Goal: Task Accomplishment & Management: Complete application form

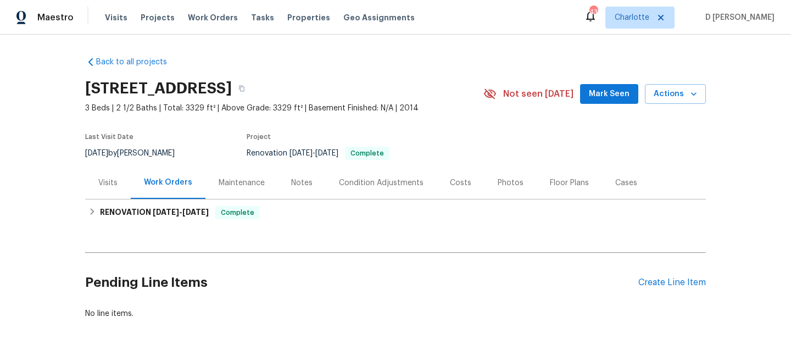
click at [376, 282] on h2 "Pending Line Items" at bounding box center [361, 282] width 553 height 51
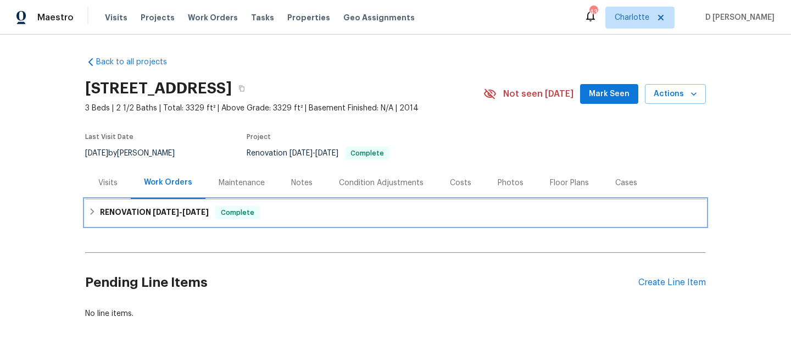
click at [98, 213] on div "RENOVATION [DATE] - [DATE] Complete" at bounding box center [395, 212] width 614 height 13
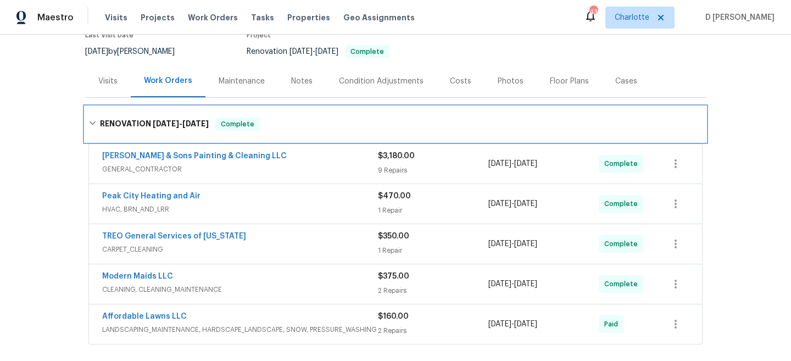
scroll to position [113, 0]
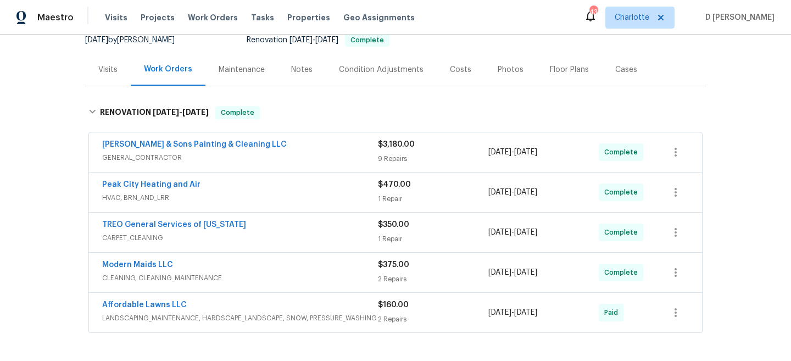
click at [159, 160] on span "GENERAL_CONTRACTOR" at bounding box center [240, 157] width 276 height 11
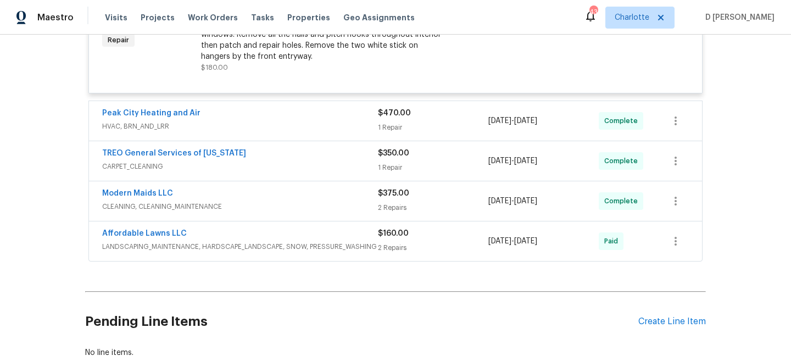
scroll to position [1507, 0]
click at [225, 131] on span "HVAC, BRN_AND_LRR" at bounding box center [240, 125] width 276 height 11
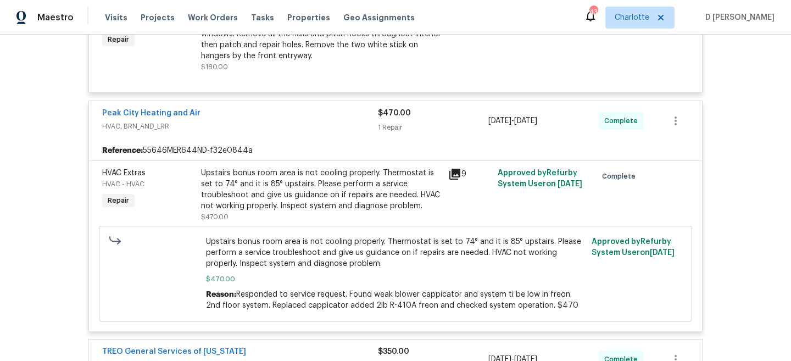
click at [456, 180] on icon at bounding box center [454, 174] width 11 height 11
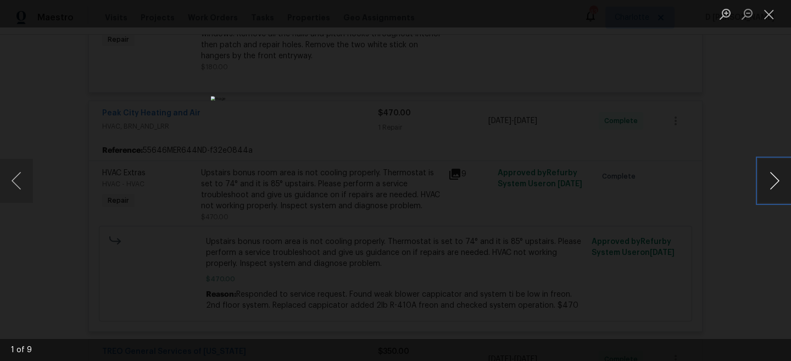
click at [766, 175] on button "Next image" at bounding box center [774, 181] width 33 height 44
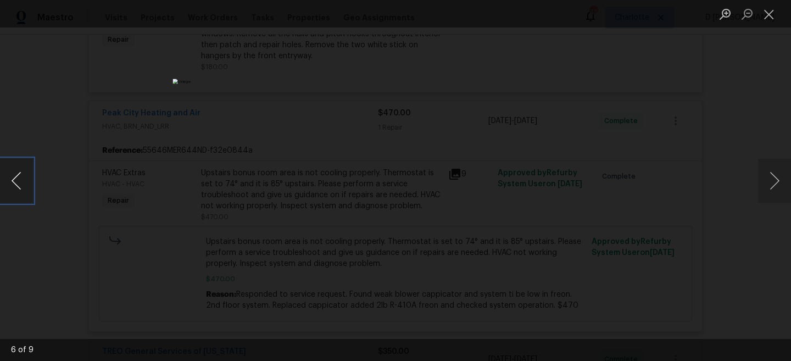
click at [7, 184] on button "Previous image" at bounding box center [16, 181] width 33 height 44
click at [774, 13] on button "Close lightbox" at bounding box center [769, 13] width 22 height 19
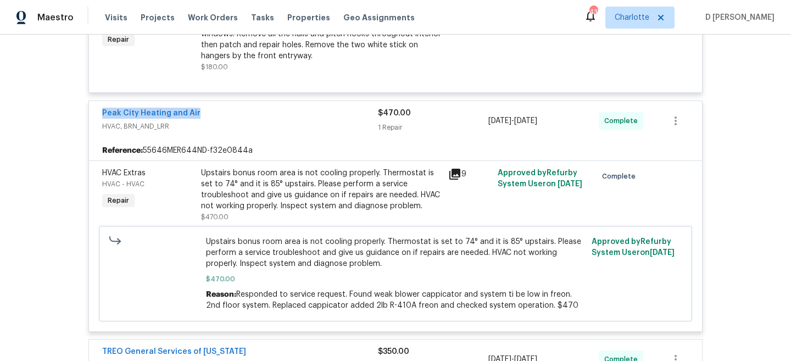
drag, startPoint x: 96, startPoint y: 127, endPoint x: 232, endPoint y: 128, distance: 136.2
click at [232, 128] on div "Peak City Heating and Air HVAC, BRN_AND_LRR $470.00 1 Repair [DATE] - [DATE] Co…" at bounding box center [395, 121] width 613 height 40
copy link "Peak City Heating and Air"
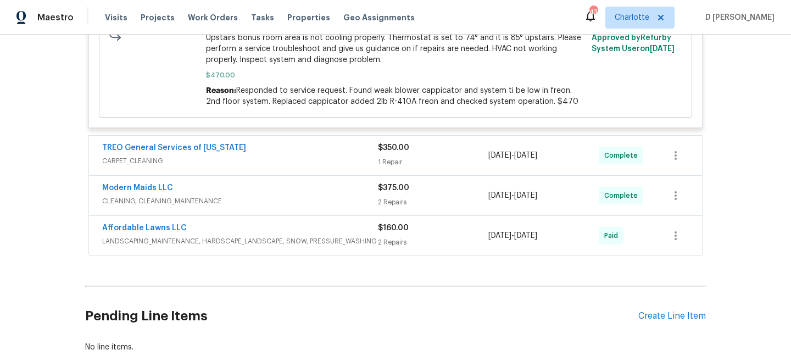
scroll to position [1713, 0]
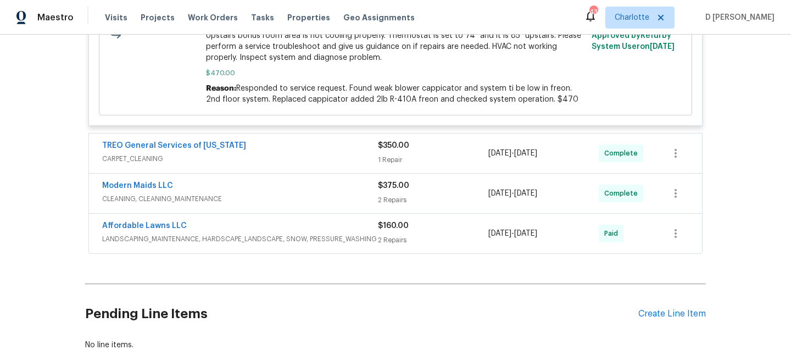
click at [160, 164] on span "CARPET_CLEANING" at bounding box center [240, 158] width 276 height 11
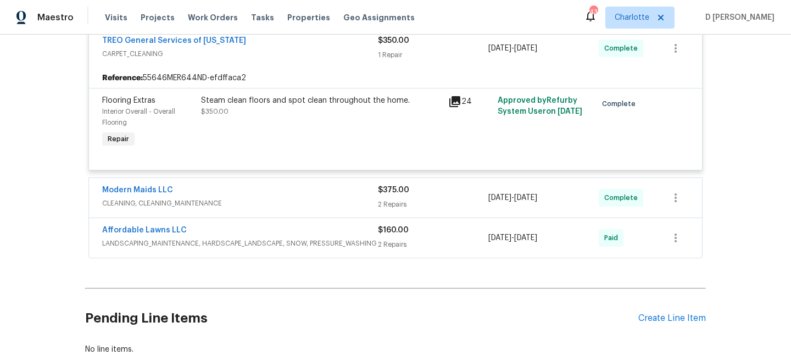
scroll to position [1821, 0]
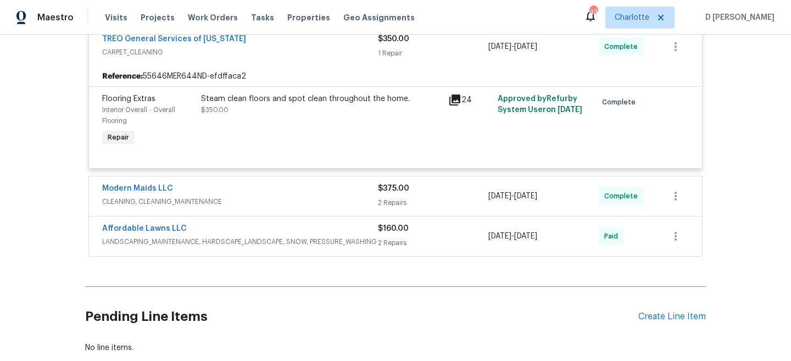
click at [219, 207] on span "CLEANING, CLEANING_MAINTENANCE" at bounding box center [240, 201] width 276 height 11
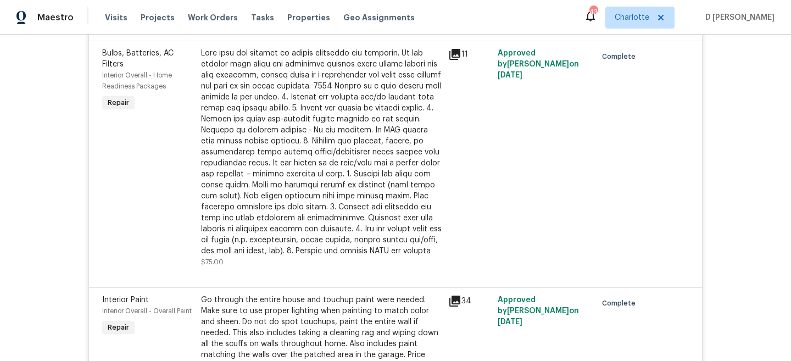
scroll to position [995, 0]
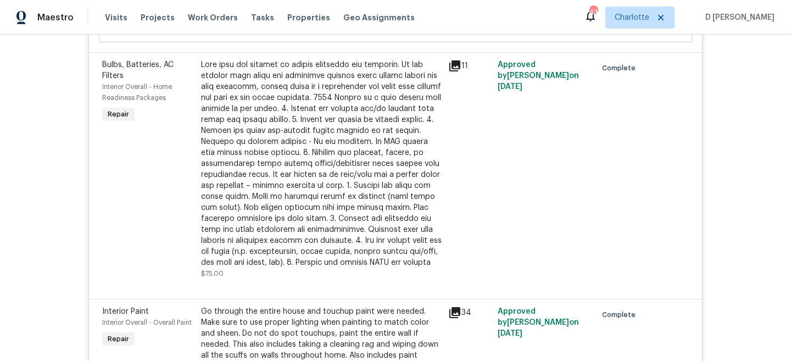
click at [455, 65] on icon at bounding box center [454, 65] width 11 height 11
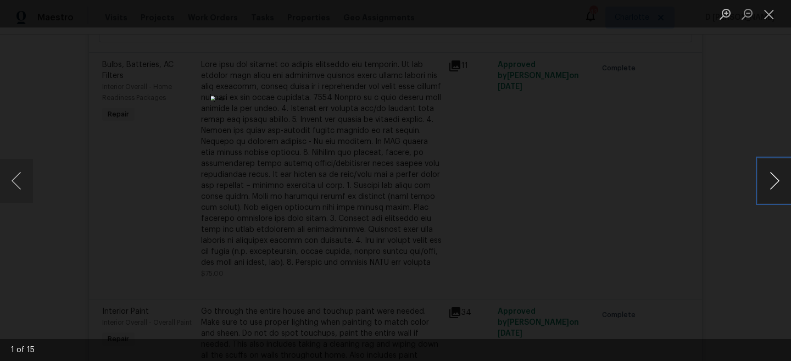
click at [770, 186] on button "Next image" at bounding box center [774, 181] width 33 height 44
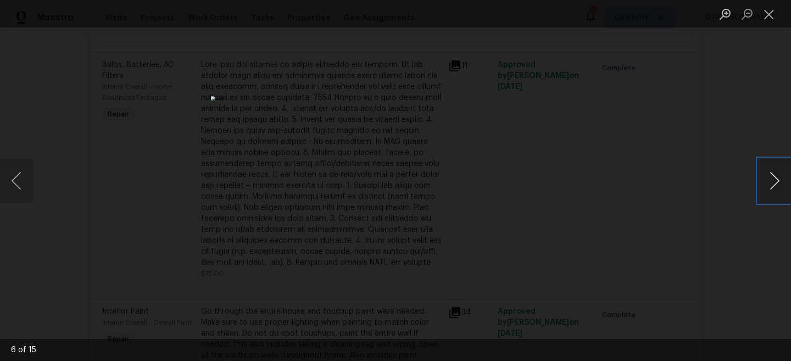
click at [770, 186] on button "Next image" at bounding box center [774, 181] width 33 height 44
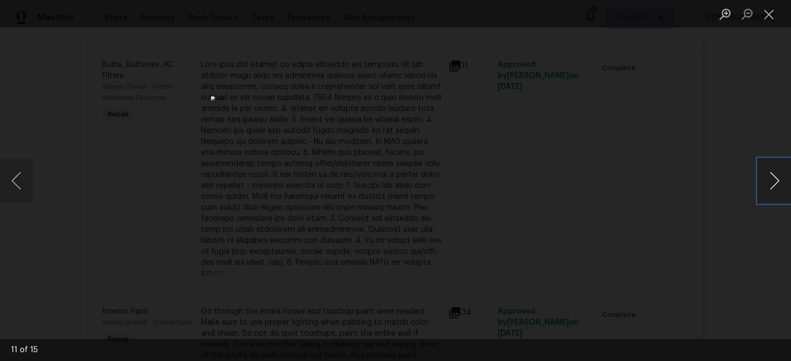
click at [770, 186] on button "Next image" at bounding box center [774, 181] width 33 height 44
click at [770, 185] on button "Next image" at bounding box center [774, 181] width 33 height 44
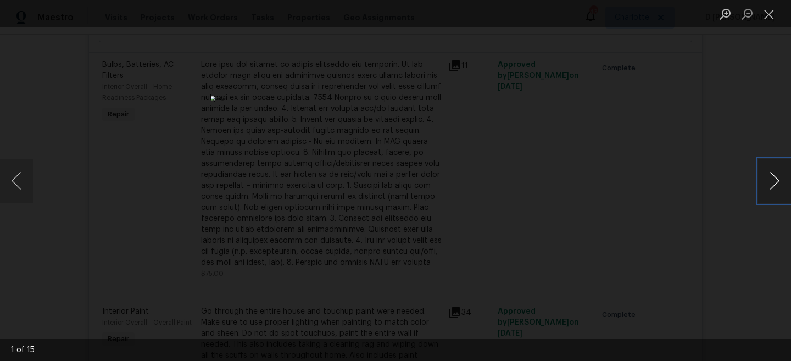
click at [770, 185] on button "Next image" at bounding box center [774, 181] width 33 height 44
click at [769, 185] on button "Next image" at bounding box center [774, 181] width 33 height 44
click at [769, 21] on button "Close lightbox" at bounding box center [769, 13] width 22 height 19
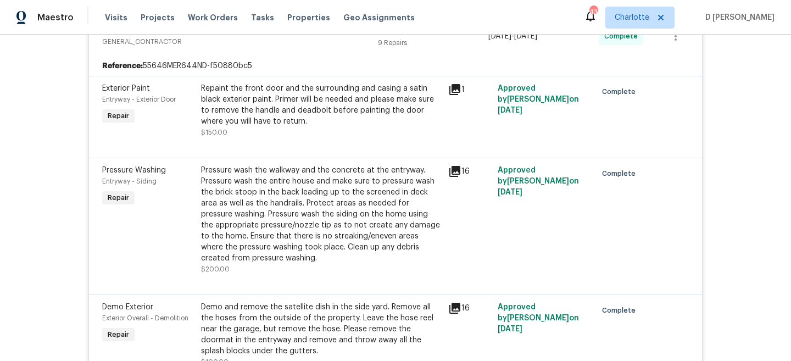
scroll to position [173, 0]
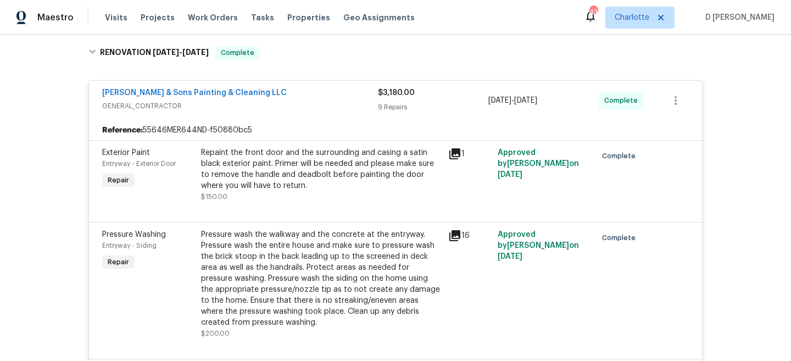
click at [169, 102] on span "GENERAL_CONTRACTOR" at bounding box center [240, 105] width 276 height 11
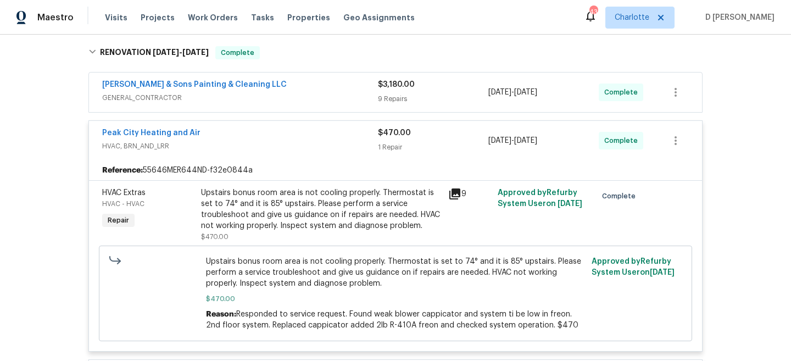
click at [139, 150] on span "HVAC, BRN_AND_LRR" at bounding box center [240, 146] width 276 height 11
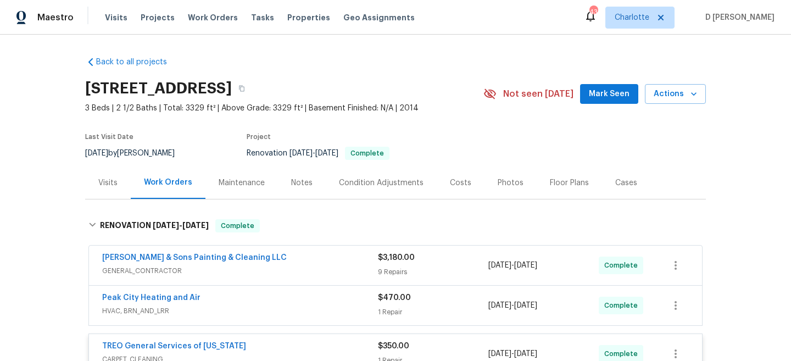
scroll to position [53, 0]
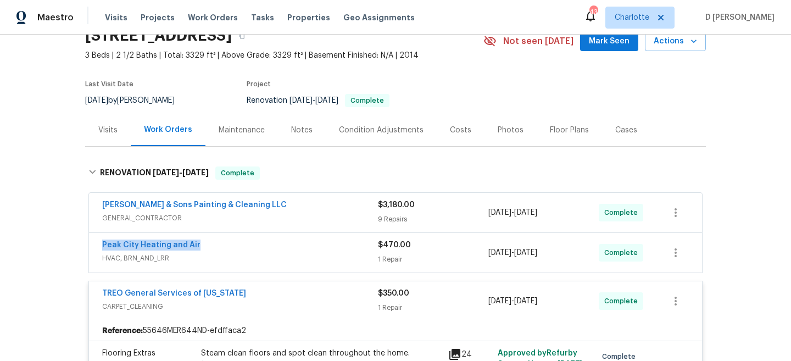
drag, startPoint x: 93, startPoint y: 245, endPoint x: 225, endPoint y: 245, distance: 131.8
click at [225, 245] on div "Peak City Heating and Air HVAC, BRN_AND_LRR $470.00 1 Repair [DATE] - [DATE] Co…" at bounding box center [395, 253] width 613 height 40
copy link "Peak City Heating and Air"
click at [169, 257] on span "HVAC, BRN_AND_LRR" at bounding box center [240, 258] width 276 height 11
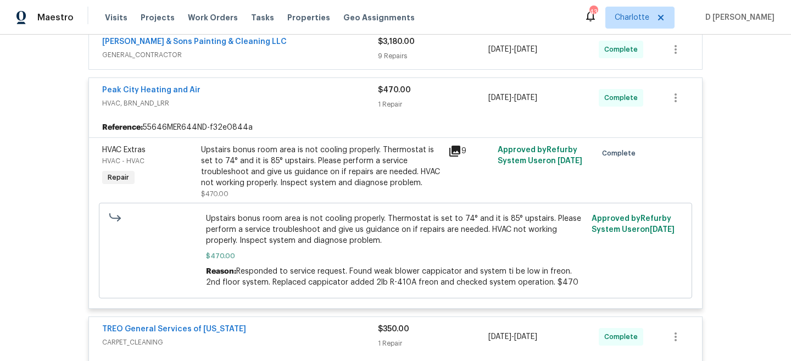
scroll to position [216, 0]
click at [451, 150] on icon at bounding box center [454, 150] width 13 height 13
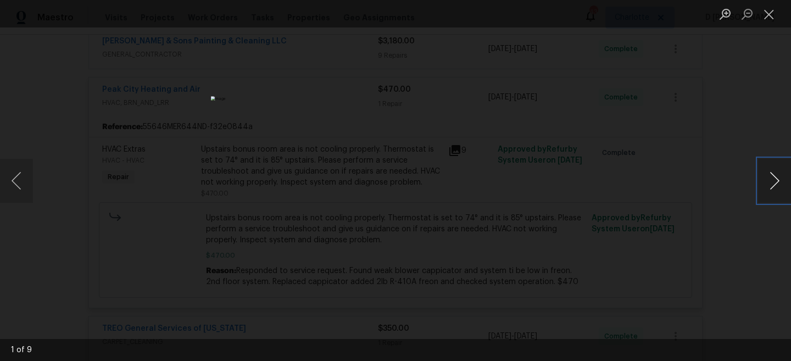
click at [767, 188] on button "Next image" at bounding box center [774, 181] width 33 height 44
click at [764, 8] on button "Close lightbox" at bounding box center [769, 13] width 22 height 19
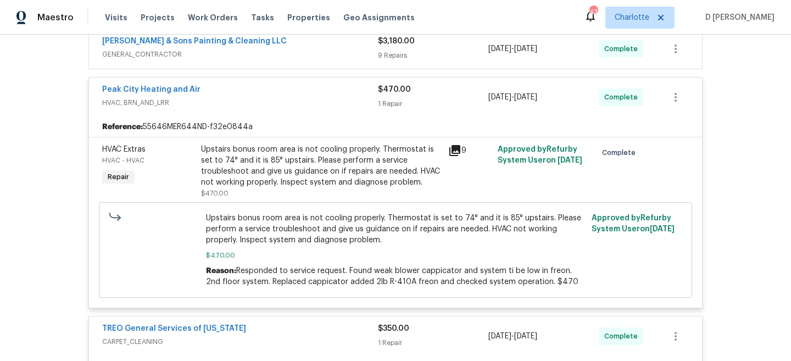
scroll to position [182, 0]
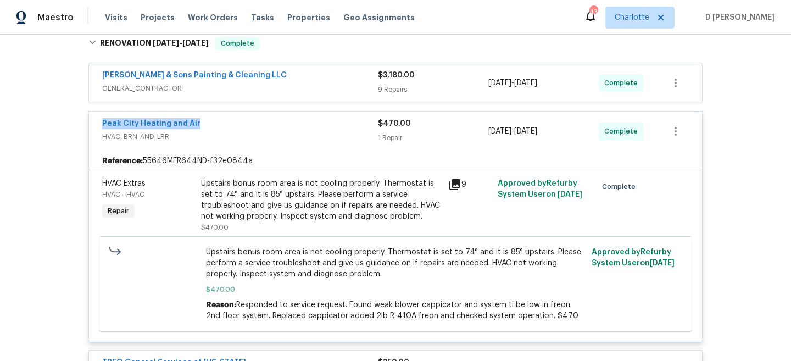
drag, startPoint x: 98, startPoint y: 124, endPoint x: 199, endPoint y: 123, distance: 101.1
click at [199, 123] on div "Peak City Heating and Air HVAC, BRN_AND_LRR $470.00 1 Repair [DATE] - [DATE] Co…" at bounding box center [395, 131] width 613 height 40
copy link "Peak City Heating and Air"
click at [148, 135] on span "HVAC, BRN_AND_LRR" at bounding box center [240, 136] width 276 height 11
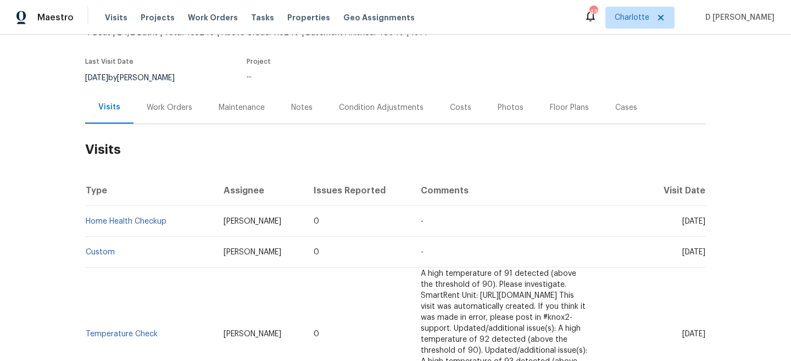
scroll to position [94, 0]
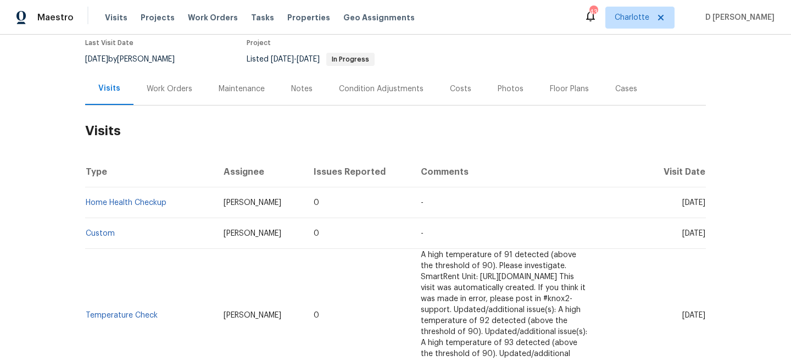
click at [166, 86] on div "Work Orders" at bounding box center [170, 88] width 46 height 11
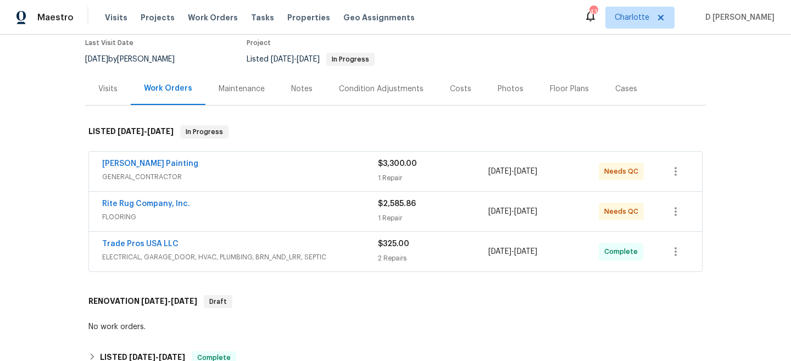
click at [172, 178] on span "GENERAL_CONTRACTOR" at bounding box center [240, 176] width 276 height 11
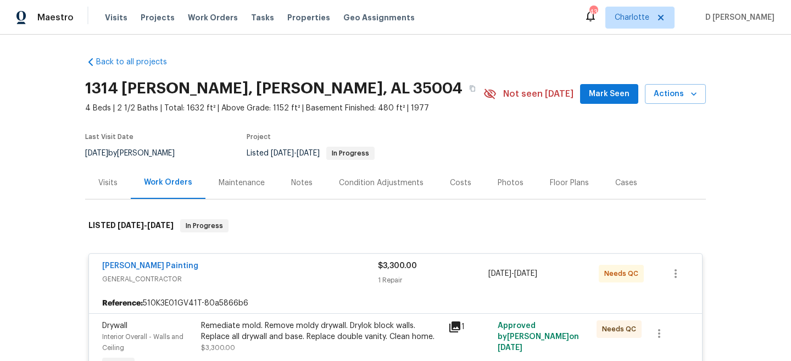
click at [107, 178] on div "Visits" at bounding box center [107, 182] width 19 height 11
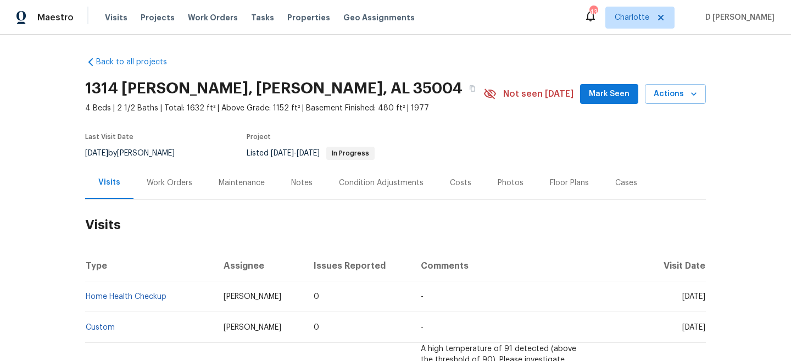
scroll to position [97, 0]
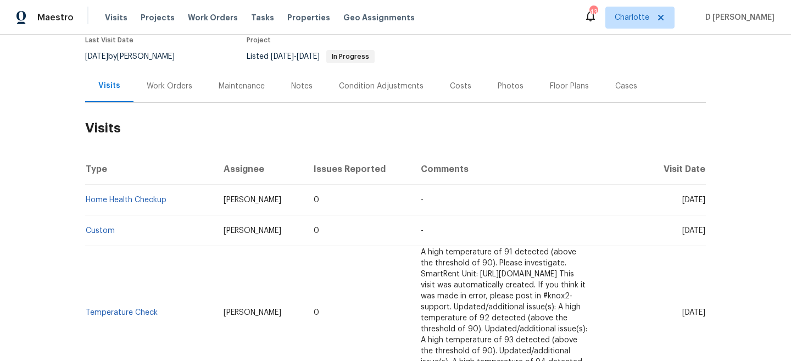
click at [615, 83] on div "Cases" at bounding box center [626, 86] width 22 height 11
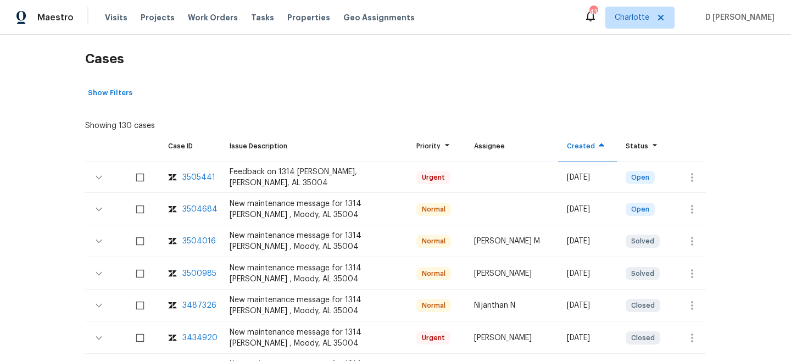
scroll to position [166, 0]
click at [689, 179] on icon "button" at bounding box center [691, 176] width 13 height 13
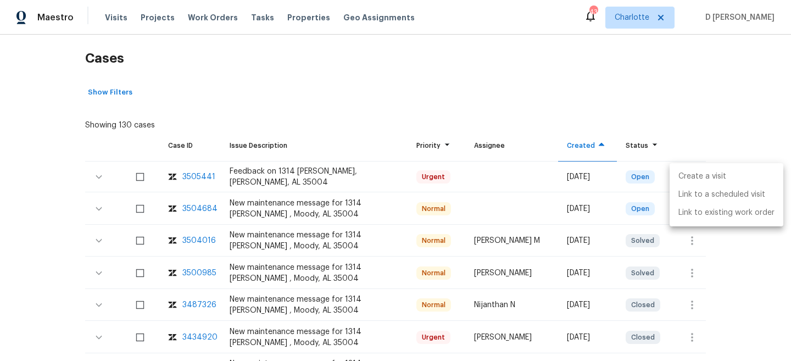
click at [714, 175] on li "Create a visit" at bounding box center [726, 176] width 114 height 18
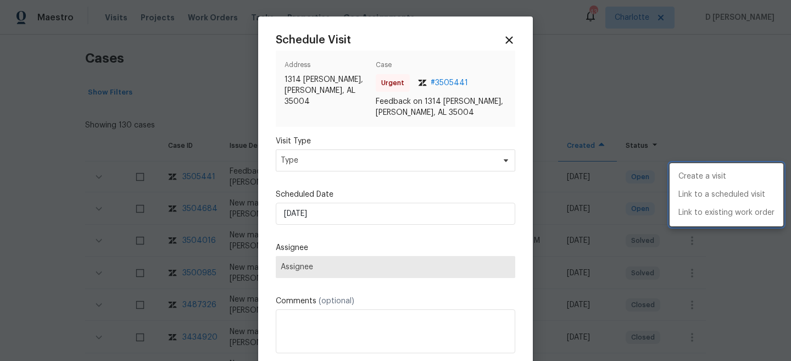
click at [377, 159] on div at bounding box center [395, 180] width 791 height 361
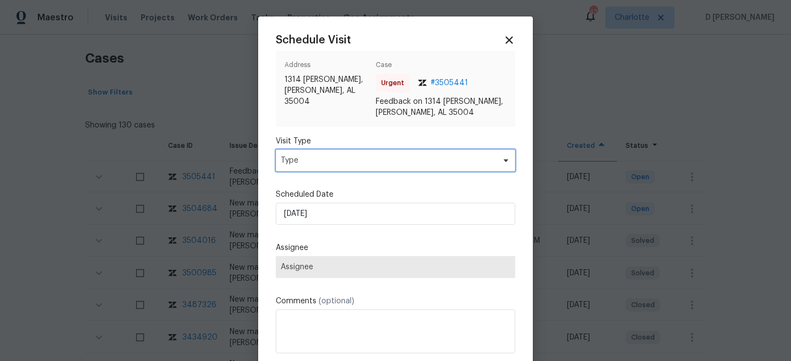
click at [377, 159] on span "Type" at bounding box center [388, 160] width 214 height 11
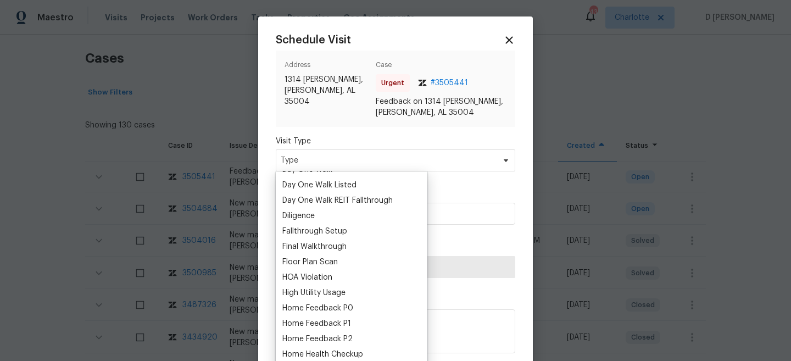
scroll to position [224, 0]
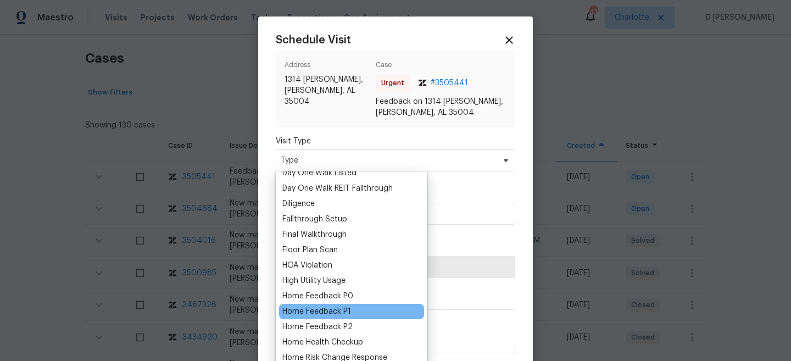
click at [343, 308] on div "Home Feedback P1" at bounding box center [316, 311] width 69 height 11
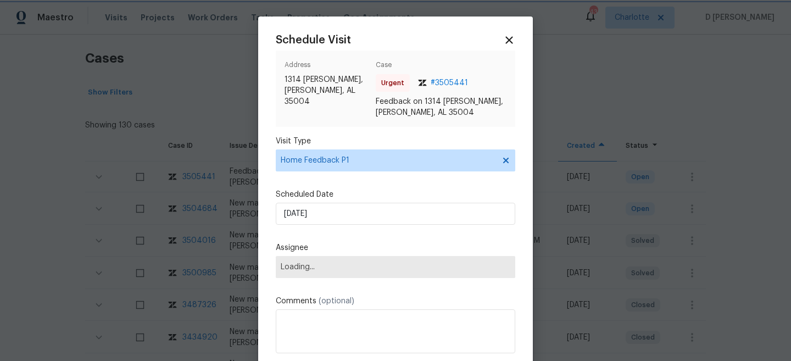
scroll to position [55, 0]
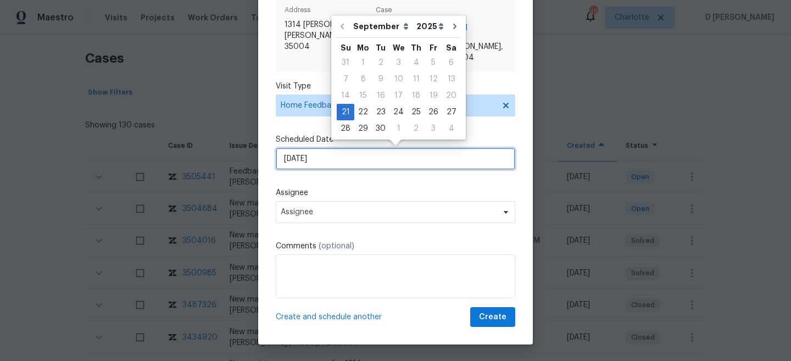
click at [372, 166] on input "21/09/2025" at bounding box center [395, 159] width 239 height 22
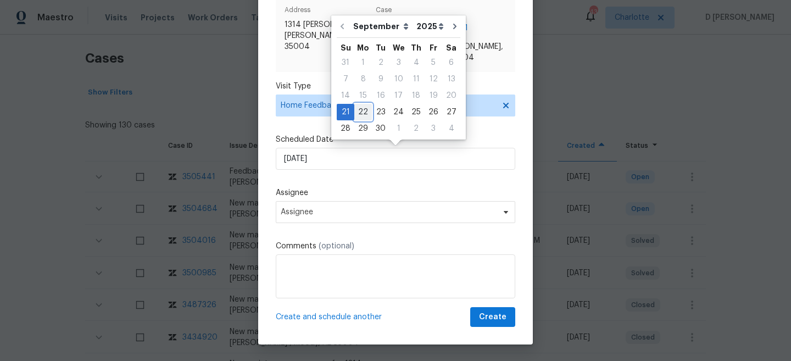
click at [363, 109] on div "22" at bounding box center [363, 111] width 18 height 15
type input "22/09/2025"
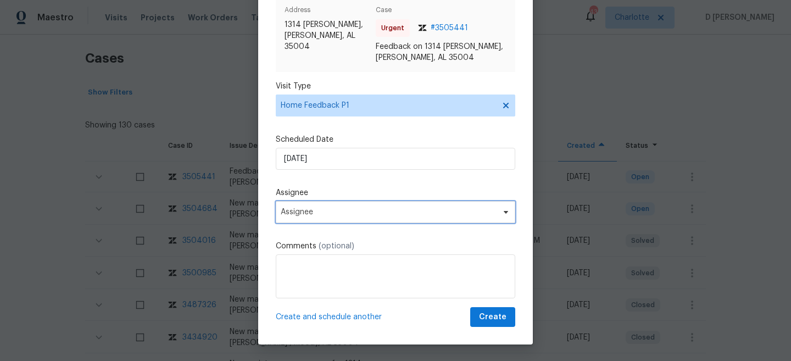
click at [344, 206] on span "Assignee" at bounding box center [395, 212] width 239 height 22
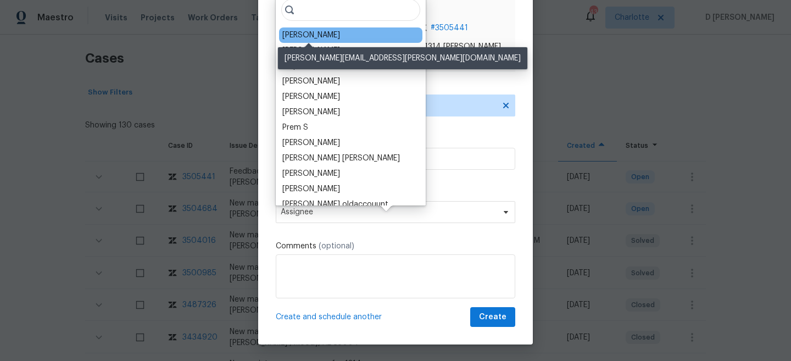
click at [330, 35] on div "Brian Holloway" at bounding box center [311, 35] width 58 height 11
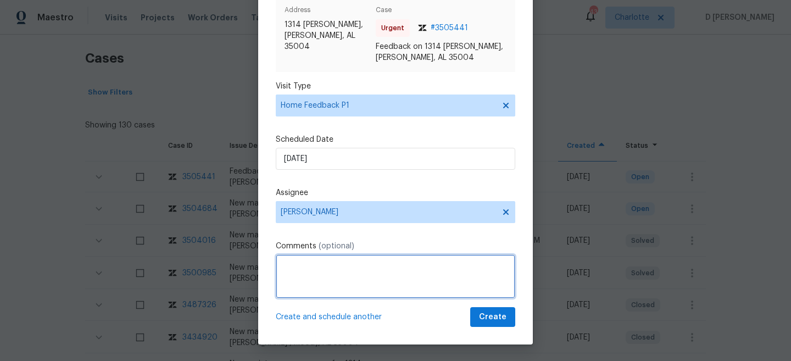
click at [332, 288] on textarea at bounding box center [395, 276] width 239 height 44
paste textarea "There was a cigarette smoke smell that was troubling to these buyers. Exterior …"
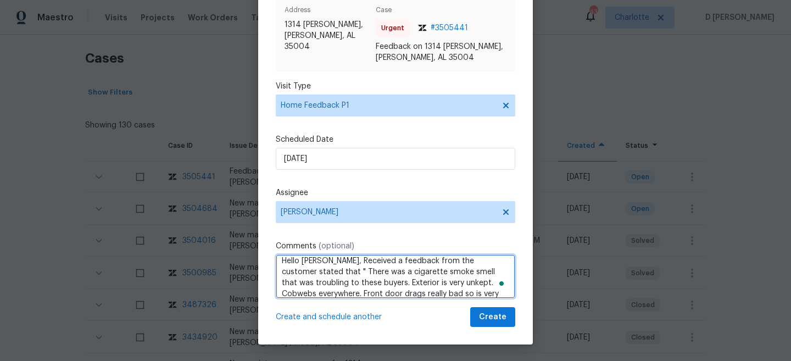
scroll to position [12, 0]
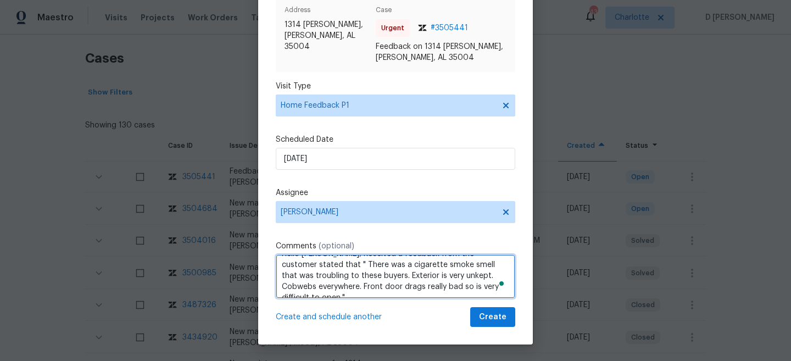
click at [483, 283] on textarea "Hello Brian, Received a feedback from the customer stated that " There was a ci…" at bounding box center [395, 276] width 239 height 44
type textarea "Hello Brian, Received feedback from the customer stating that " There was a cig…"
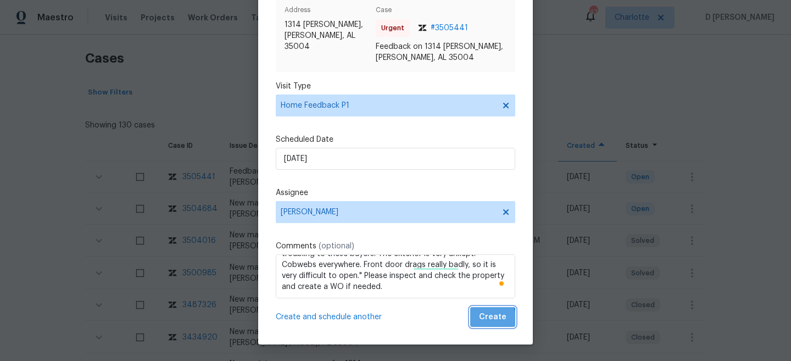
click at [492, 320] on span "Create" at bounding box center [492, 317] width 27 height 14
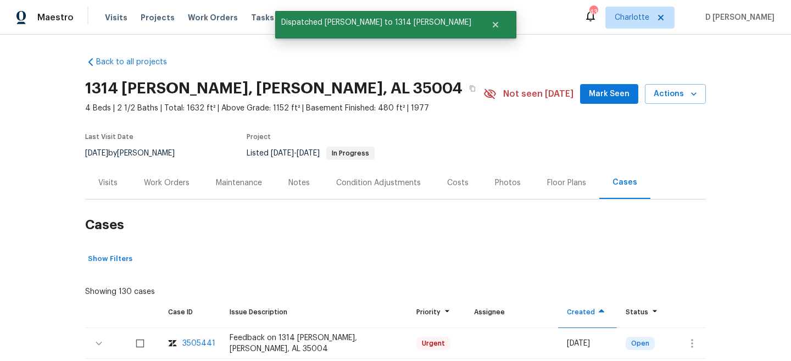
click at [110, 182] on div "Visits" at bounding box center [107, 182] width 19 height 11
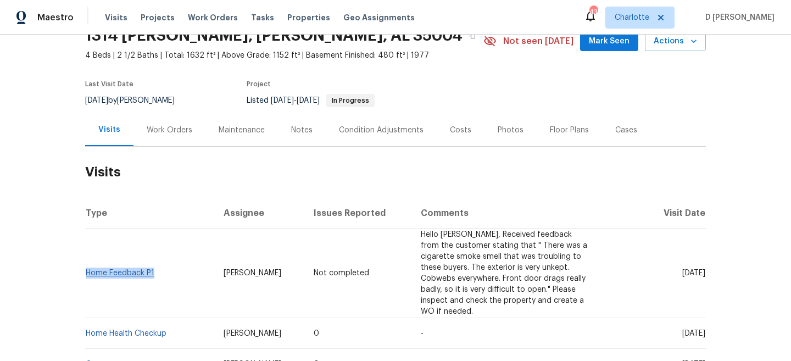
drag, startPoint x: 157, startPoint y: 256, endPoint x: 87, endPoint y: 254, distance: 69.2
click at [87, 254] on td "Home Feedback P1" at bounding box center [150, 273] width 130 height 90
copy link "Home Feedback P1"
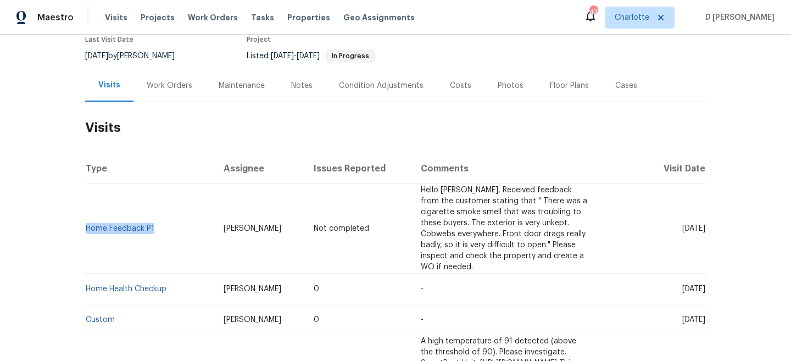
scroll to position [108, 0]
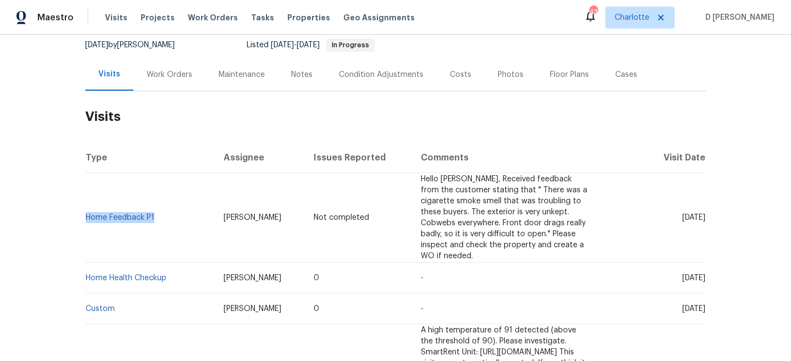
drag, startPoint x: 661, startPoint y: 245, endPoint x: 683, endPoint y: 244, distance: 22.6
click at [683, 274] on span "Mon, Sep 15 2025" at bounding box center [693, 278] width 23 height 8
copy span "Sep 15"
drag, startPoint x: 661, startPoint y: 201, endPoint x: 685, endPoint y: 200, distance: 23.6
click at [685, 214] on span "Mon, Sep 22 2025" at bounding box center [693, 218] width 23 height 8
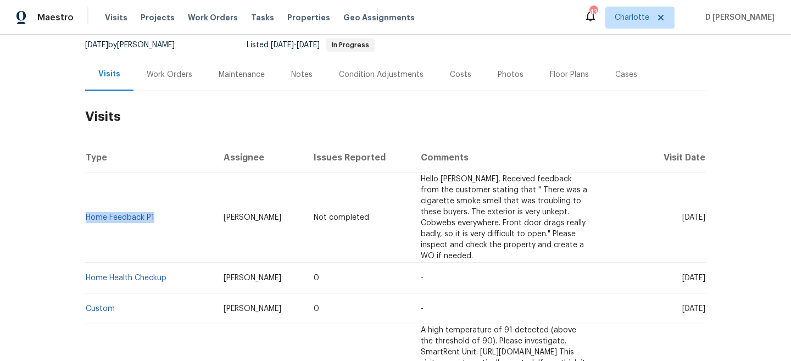
copy span "Sep 22"
drag, startPoint x: 161, startPoint y: 202, endPoint x: 87, endPoint y: 202, distance: 73.6
click at [87, 202] on td "Home Feedback P1" at bounding box center [150, 218] width 130 height 90
copy link "Home Feedback P1"
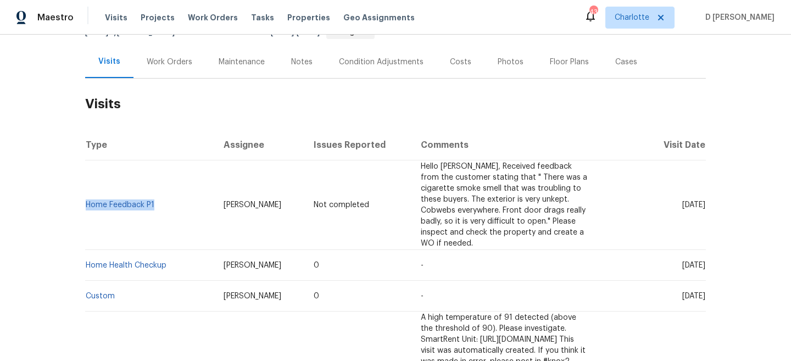
scroll to position [125, 0]
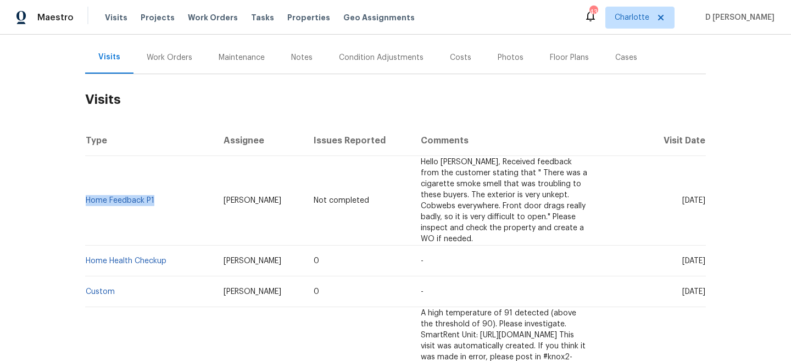
drag, startPoint x: 662, startPoint y: 226, endPoint x: 682, endPoint y: 226, distance: 19.8
click at [682, 257] on span "Mon, Sep 15 2025" at bounding box center [693, 261] width 23 height 8
click at [687, 257] on span "Mon, Sep 15 2025" at bounding box center [693, 261] width 23 height 8
drag, startPoint x: 662, startPoint y: 227, endPoint x: 683, endPoint y: 227, distance: 21.4
click at [683, 257] on span "Mon, Sep 15 2025" at bounding box center [693, 261] width 23 height 8
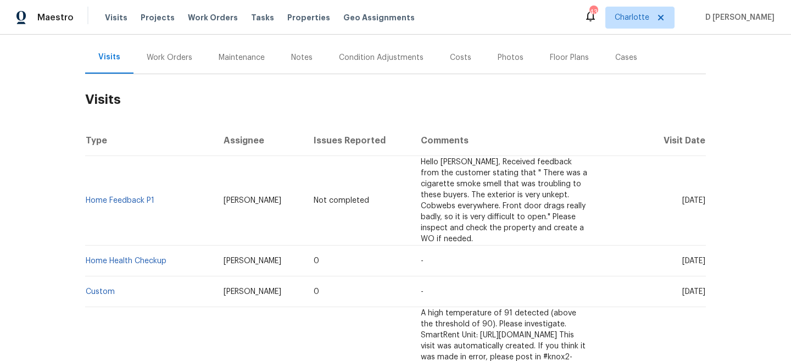
copy span "Sep 15"
drag, startPoint x: 174, startPoint y: 230, endPoint x: 86, endPoint y: 228, distance: 87.3
click at [86, 245] on td "Home Health Checkup" at bounding box center [150, 260] width 130 height 31
copy link "Home Health Checkup"
drag, startPoint x: 213, startPoint y: 226, endPoint x: 264, endPoint y: 227, distance: 51.1
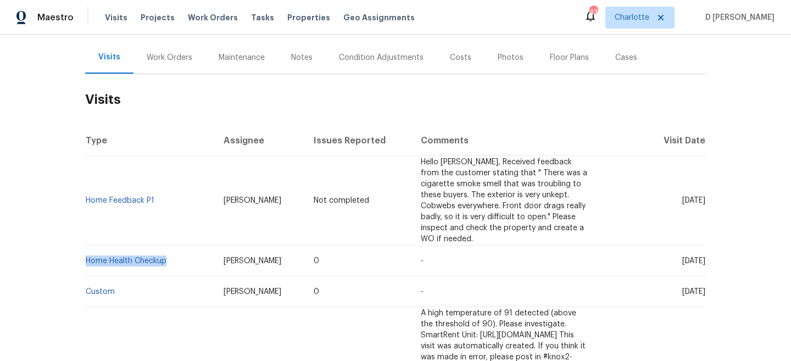
click at [264, 257] on span "Brian Holloway" at bounding box center [253, 261] width 58 height 8
copy span "Brian Holloway"
drag, startPoint x: 157, startPoint y: 184, endPoint x: 87, endPoint y: 184, distance: 70.3
click at [87, 184] on td "Home Feedback P1" at bounding box center [150, 201] width 130 height 90
copy link "Home Feedback P1"
